Goal: Find specific page/section: Find specific page/section

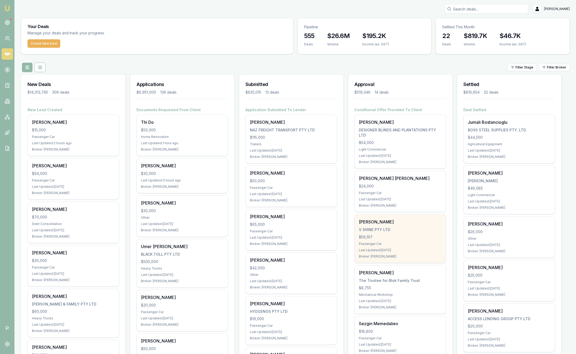
click at [411, 188] on div "$24,000" at bounding box center [400, 185] width 83 height 5
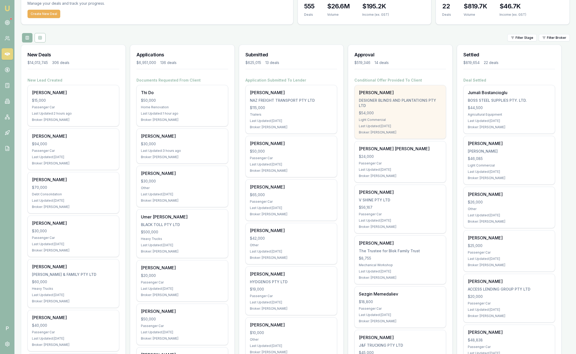
scroll to position [29, 0]
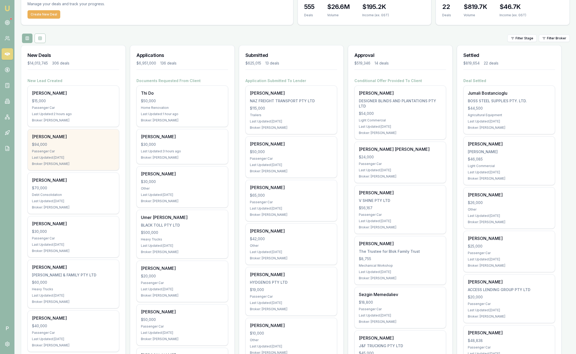
click at [69, 145] on div "$94,000" at bounding box center [73, 144] width 83 height 5
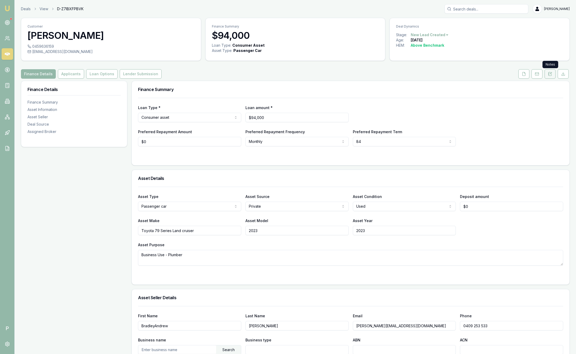
click at [548, 75] on icon at bounding box center [550, 74] width 4 height 4
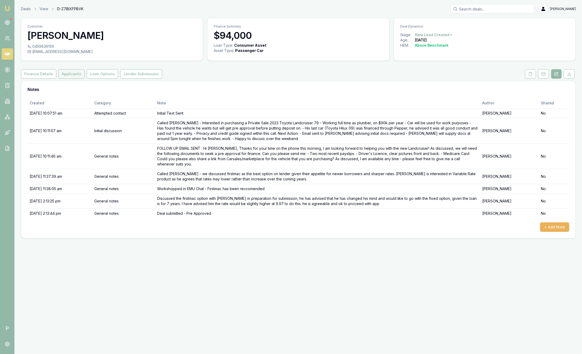
click at [74, 75] on button "Applicants" at bounding box center [71, 73] width 26 height 9
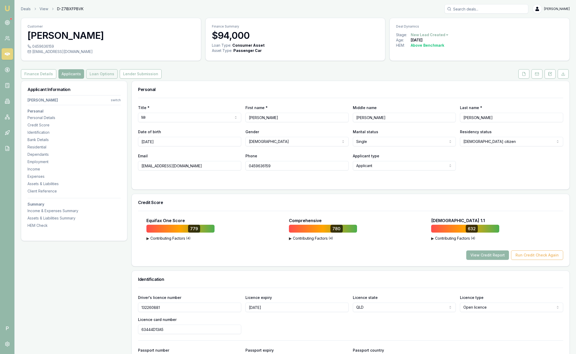
click at [103, 73] on button "Loan Options" at bounding box center [101, 73] width 31 height 9
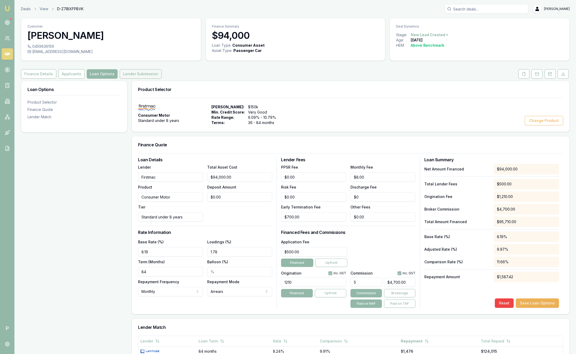
click at [130, 74] on button "Lender Submission" at bounding box center [141, 73] width 42 height 9
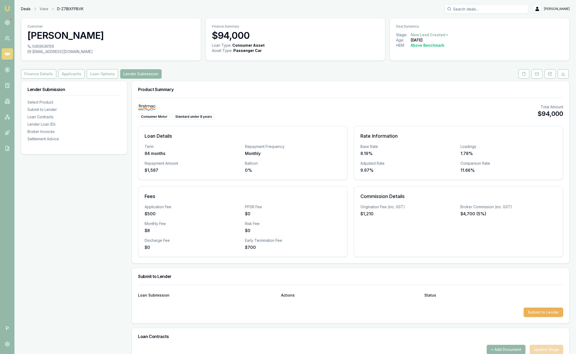
click at [28, 10] on link "Deals" at bounding box center [26, 8] width 10 height 5
